Goal: Check status: Check status

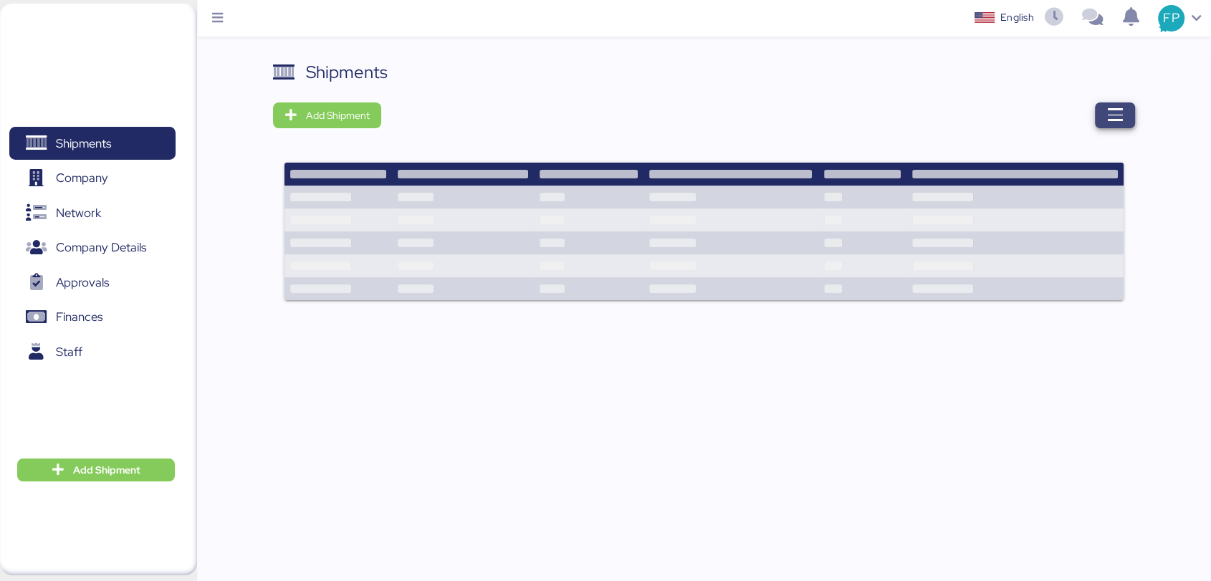
click at [1096, 122] on span "button" at bounding box center [1115, 115] width 40 height 26
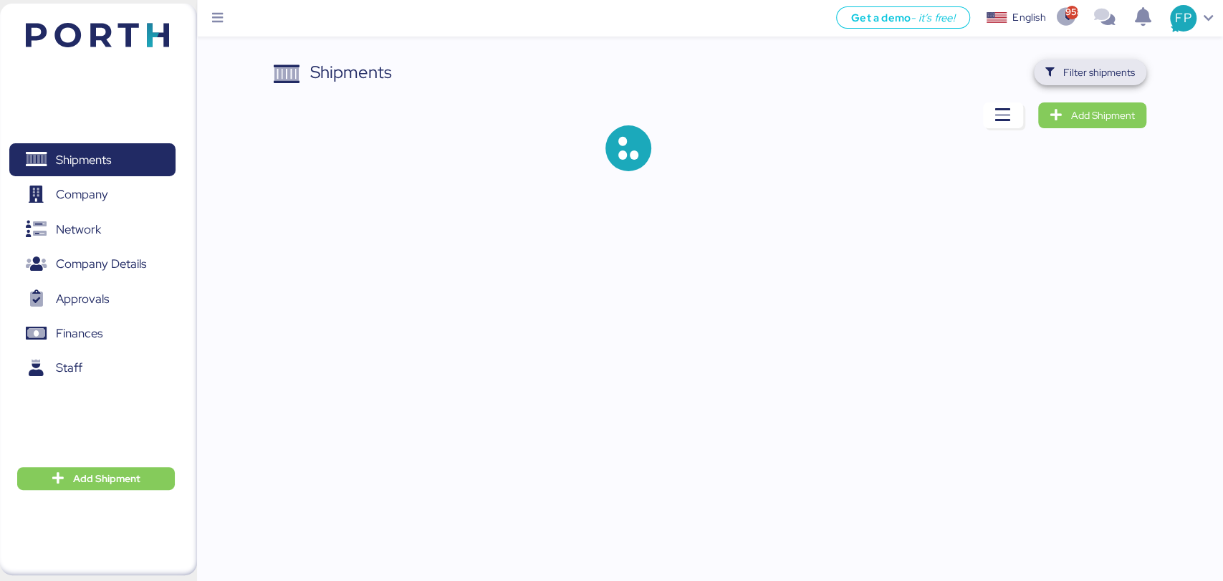
click at [1107, 76] on span "Filter shipments" at bounding box center [1099, 72] width 72 height 17
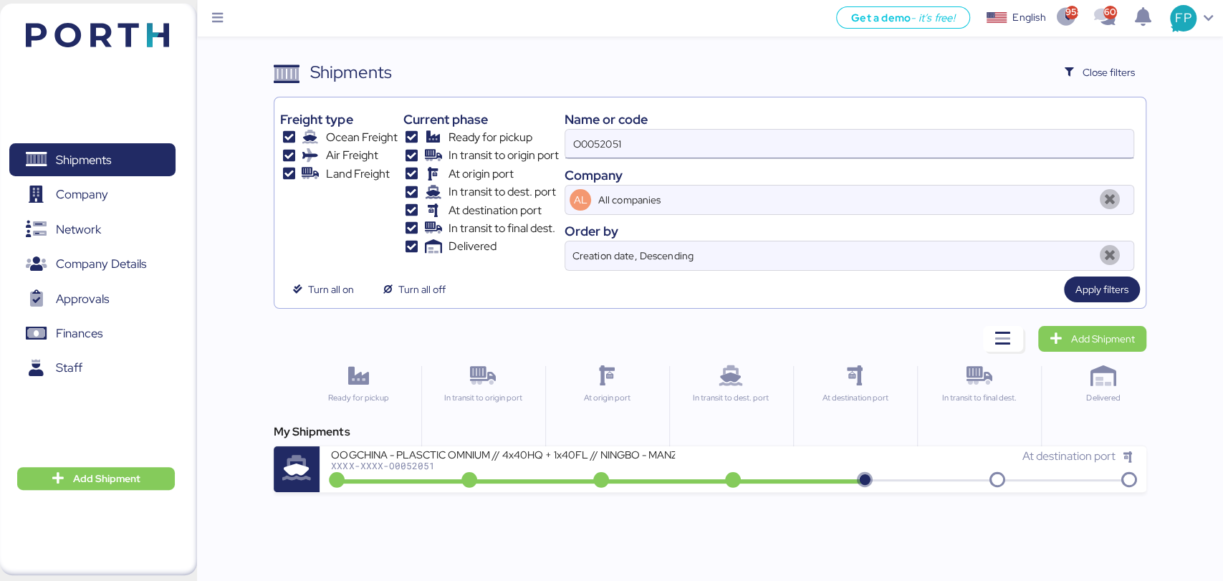
click at [587, 152] on input "O0052051" at bounding box center [848, 144] width 567 height 29
paste input "26"
type input "O0052026"
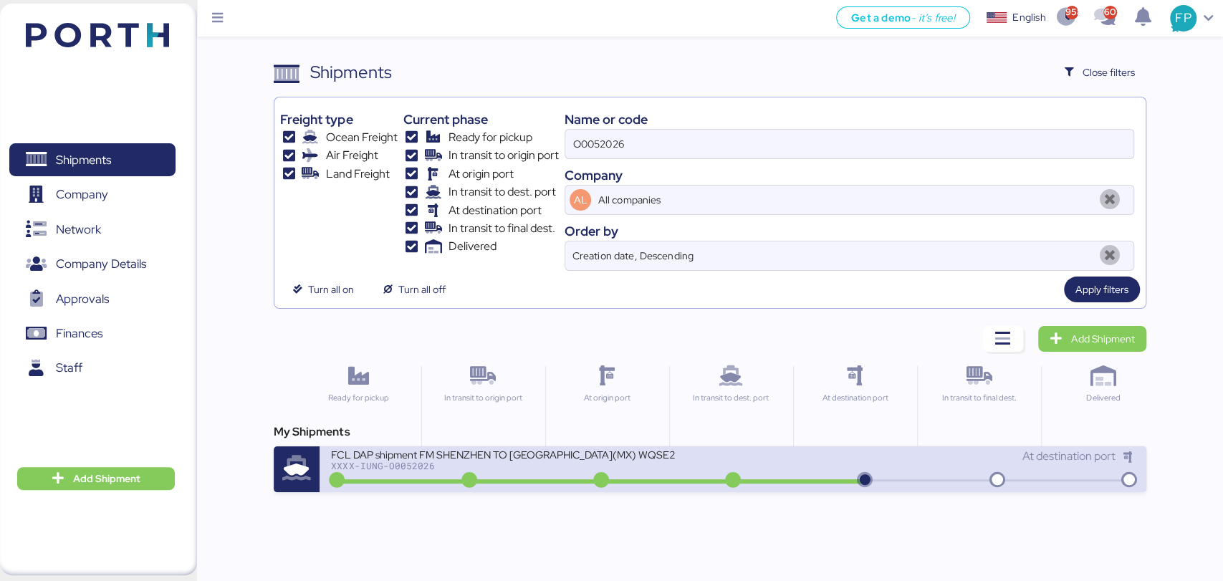
click at [510, 460] on div "FCL DAP shipment FM SHENZHEN TO [GEOGRAPHIC_DATA](MX) WQSE2507X34" at bounding box center [503, 454] width 344 height 12
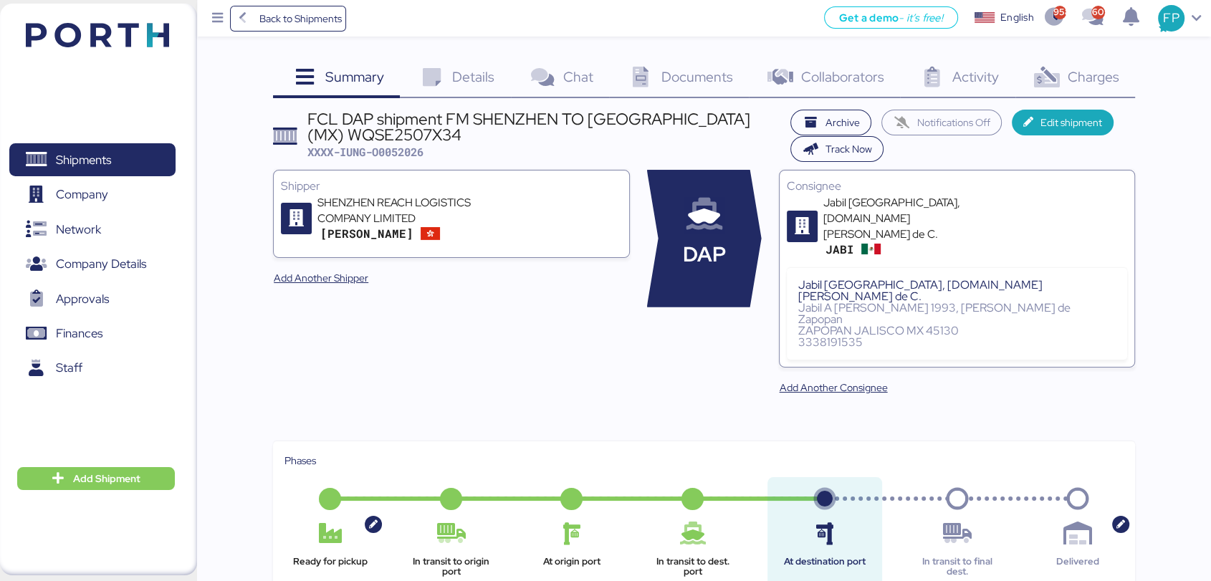
click at [1093, 61] on div "Charges 0" at bounding box center [1075, 78] width 120 height 39
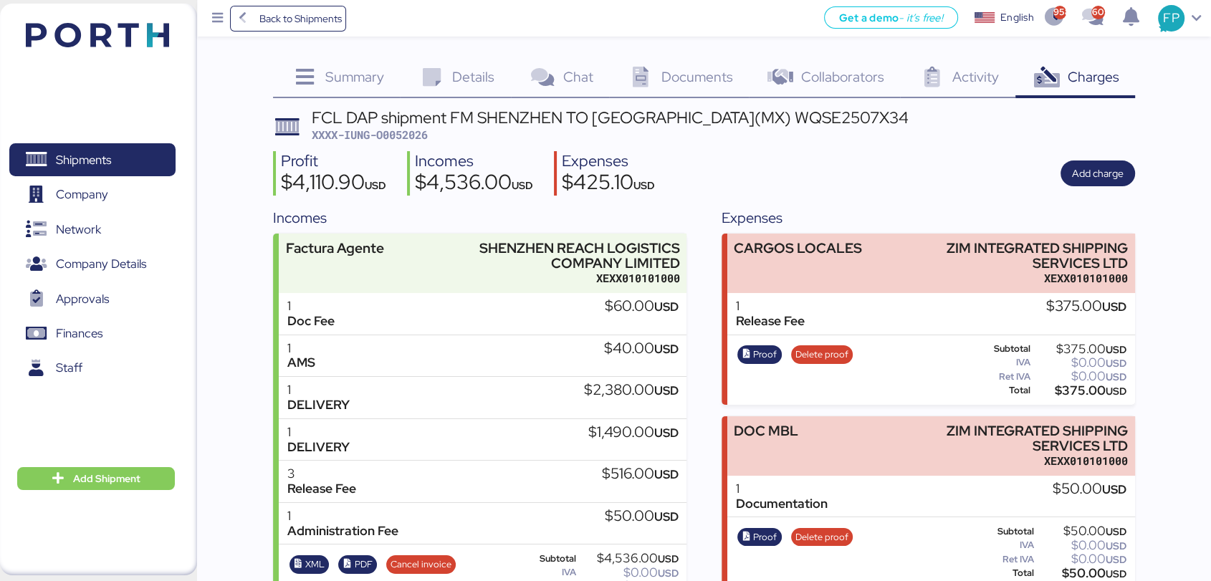
click at [97, 142] on div "Shipments 0 Company 0 Network 0 Company Details 0 Approvals 0 Finances 0 Staff 0" at bounding box center [92, 289] width 185 height 332
click at [129, 163] on span "Shipments" at bounding box center [92, 160] width 154 height 21
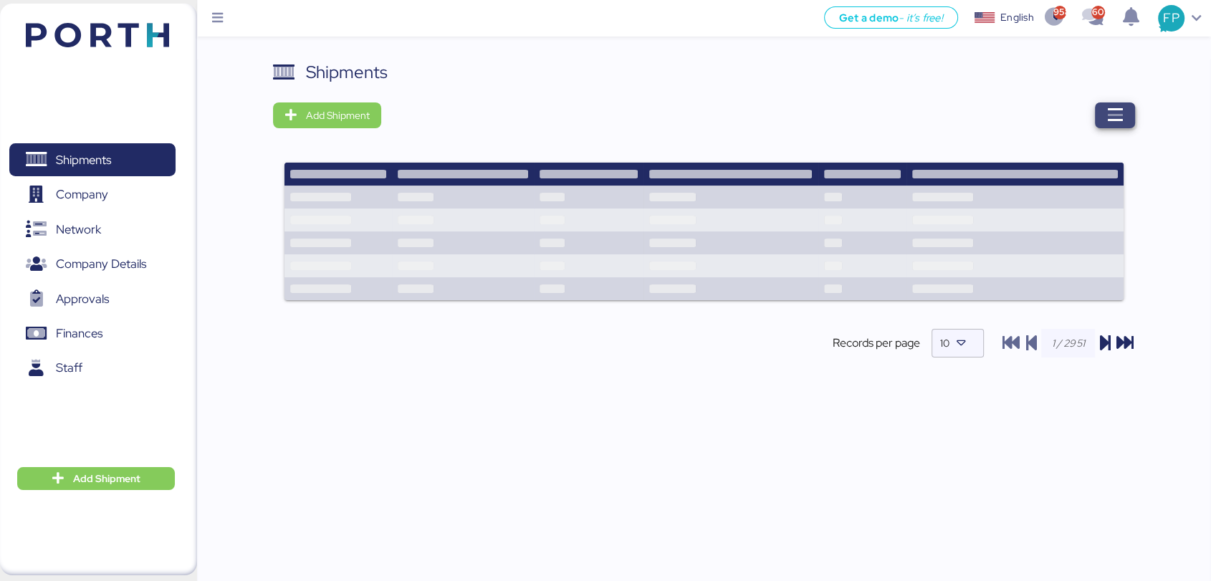
click at [1122, 121] on icon "button" at bounding box center [1114, 115] width 17 height 17
